Goal: Transaction & Acquisition: Subscribe to service/newsletter

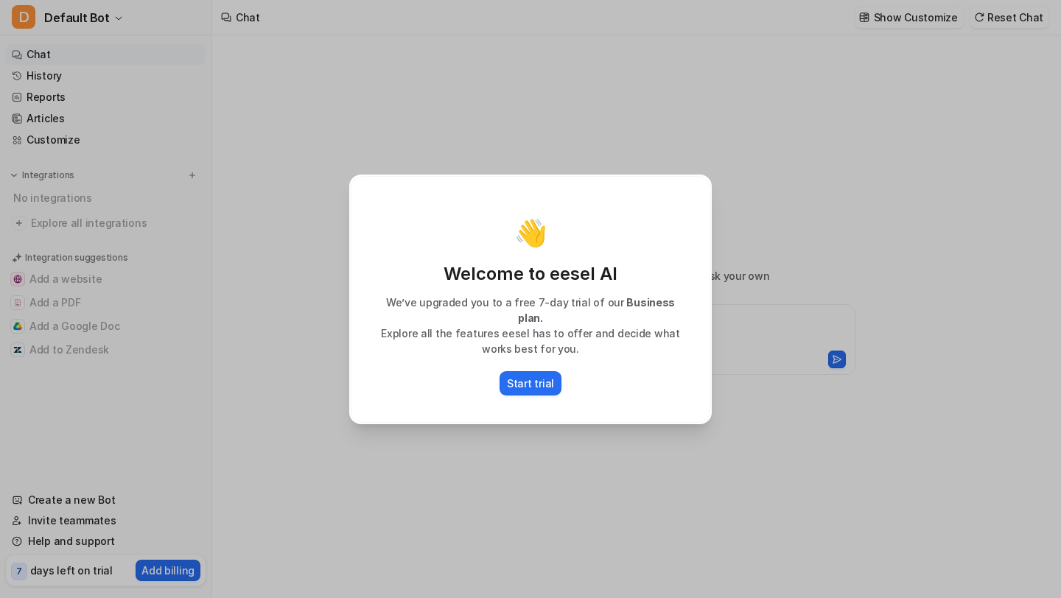
click at [727, 219] on div "👋 Welcome to eesel AI We’ve upgraded you to a free 7-day trial of our Business …" at bounding box center [530, 299] width 1061 height 598
type textarea "**********"
click at [725, 195] on div "👋 Welcome to eesel AI We’ve upgraded you to a free 7-day trial of our Business …" at bounding box center [530, 299] width 1061 height 598
click at [519, 376] on p "Start trial" at bounding box center [530, 383] width 47 height 15
